Goal: Transaction & Acquisition: Purchase product/service

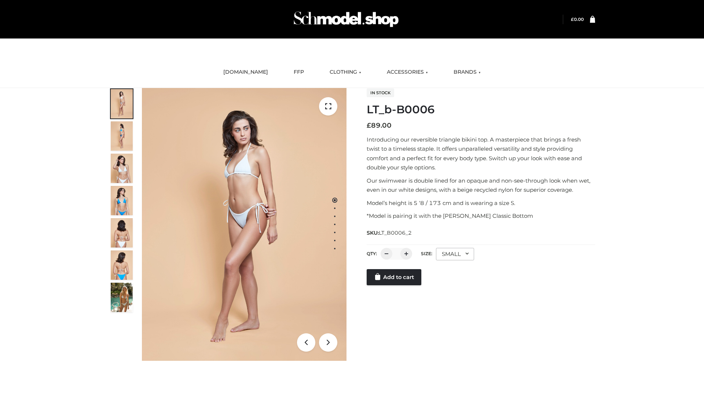
click at [394, 277] on link "Add to cart" at bounding box center [394, 277] width 55 height 16
